Goal: Obtain resource: Obtain resource

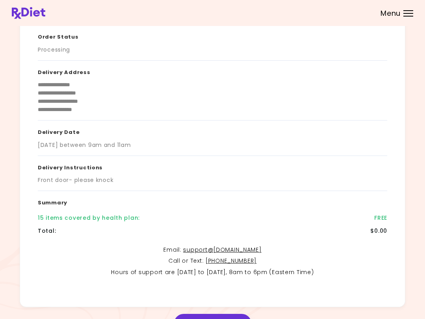
scroll to position [82, 0]
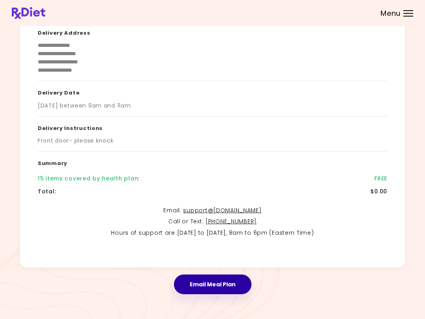
click at [224, 281] on button "Email Meal Plan" at bounding box center [213, 284] width 78 height 20
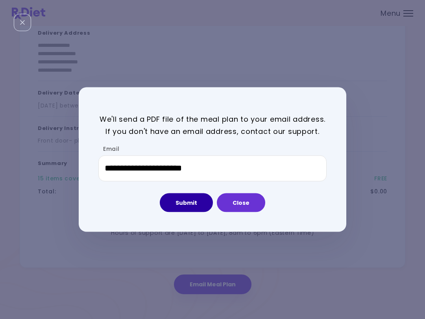
click at [194, 200] on button "Submit" at bounding box center [186, 202] width 53 height 19
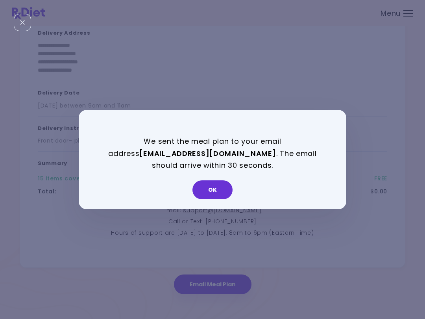
click at [222, 194] on button "OK" at bounding box center [212, 189] width 40 height 19
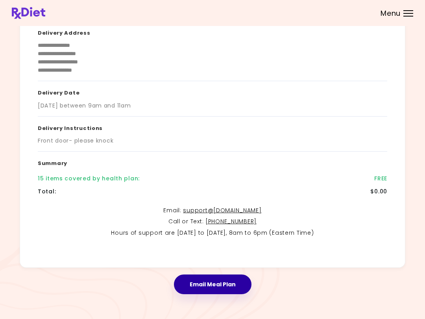
click at [220, 279] on button "Email Meal Plan" at bounding box center [213, 284] width 78 height 20
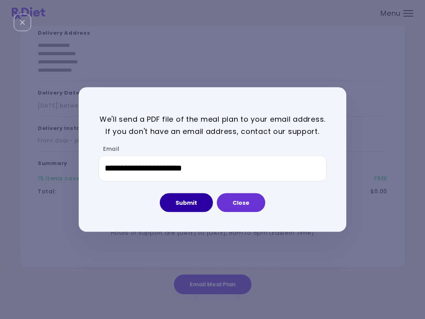
click at [187, 198] on button "Submit" at bounding box center [186, 202] width 53 height 19
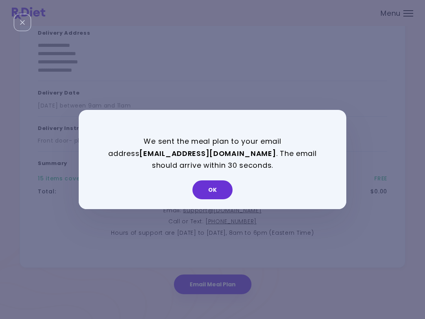
click at [220, 191] on button "OK" at bounding box center [212, 189] width 40 height 19
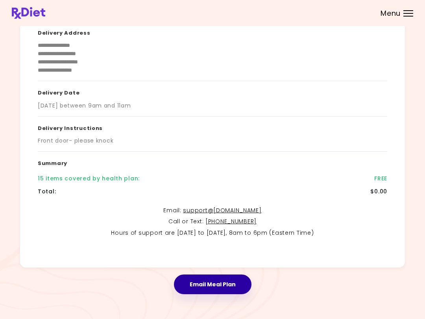
click at [222, 280] on button "Email Meal Plan" at bounding box center [213, 284] width 78 height 20
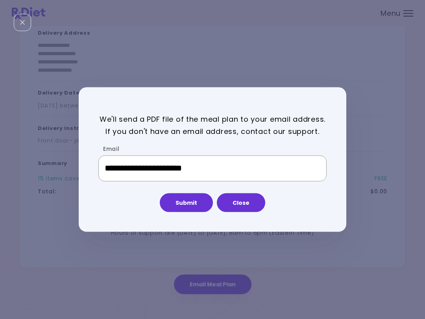
click at [296, 164] on input "**********" at bounding box center [212, 168] width 228 height 26
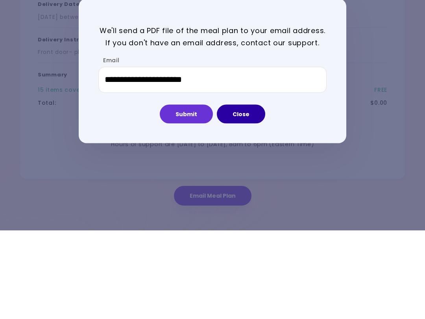
click at [242, 193] on button "Close" at bounding box center [241, 202] width 48 height 19
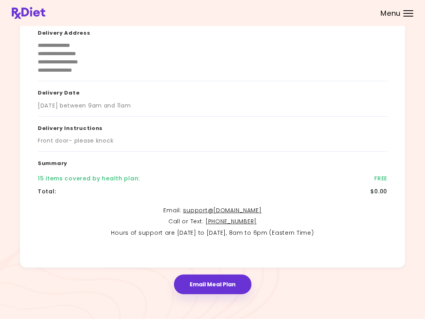
click at [407, 15] on div "Menu" at bounding box center [408, 13] width 10 height 6
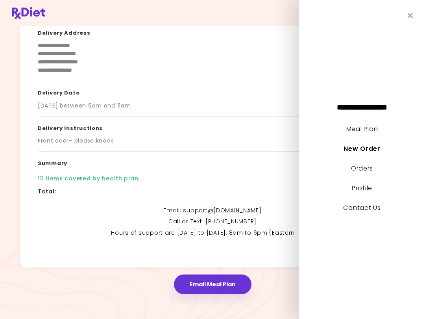
click at [372, 128] on link "Meal Plan" at bounding box center [361, 128] width 31 height 9
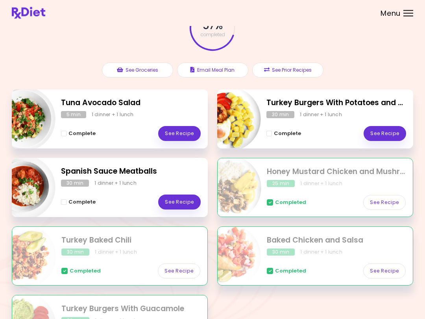
scroll to position [56, 0]
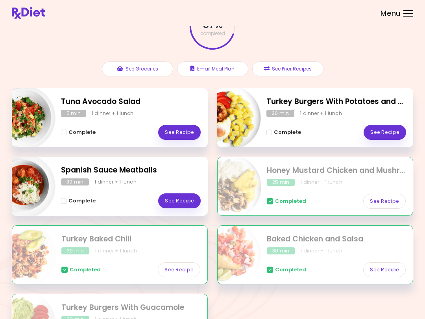
click at [242, 165] on img "Info - Honey Mustard Chicken and Mushrooms" at bounding box center [228, 186] width 65 height 65
select select "*"
click at [390, 130] on link "See Recipe" at bounding box center [385, 132] width 43 height 15
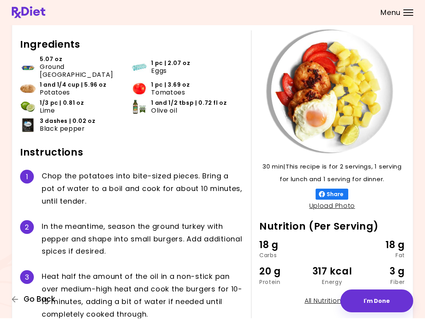
scroll to position [31, 0]
click at [34, 296] on span "Go Back" at bounding box center [39, 300] width 31 height 9
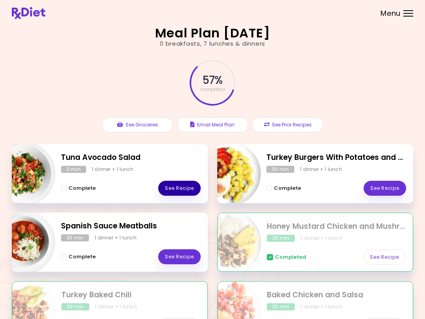
click at [185, 183] on link "See Recipe" at bounding box center [179, 188] width 43 height 15
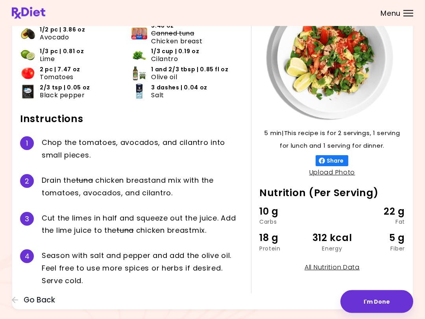
scroll to position [65, 0]
click at [40, 298] on span "Go Back" at bounding box center [39, 300] width 31 height 9
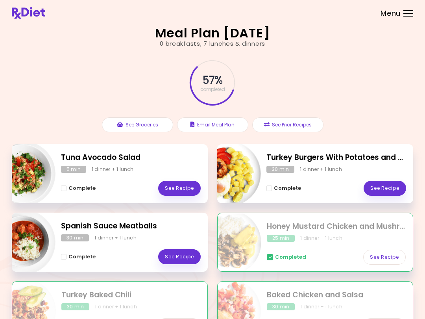
scroll to position [3, 0]
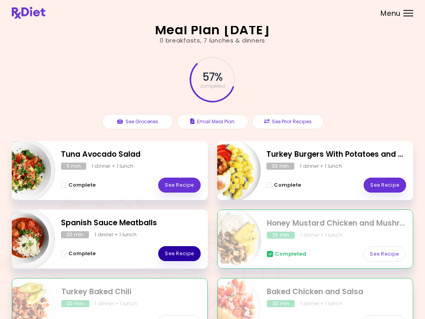
click at [182, 255] on link "See Recipe" at bounding box center [179, 253] width 43 height 15
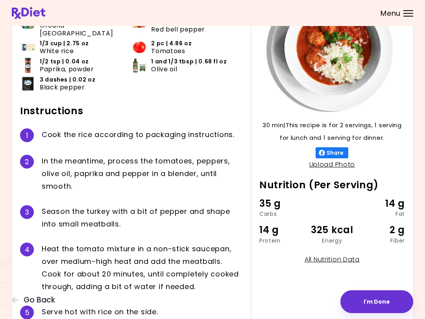
scroll to position [72, 0]
